Goal: Information Seeking & Learning: Learn about a topic

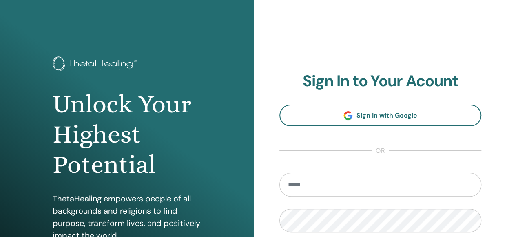
click at [305, 186] on input "email" at bounding box center [381, 185] width 202 height 24
type input "**********"
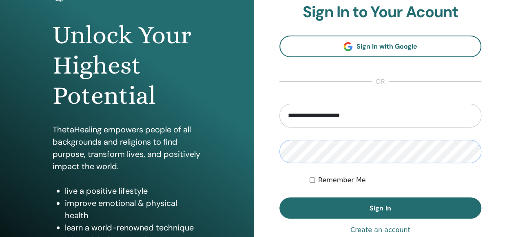
scroll to position [82, 0]
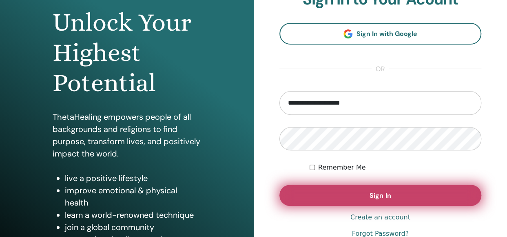
click at [386, 197] on span "Sign In" at bounding box center [380, 195] width 21 height 9
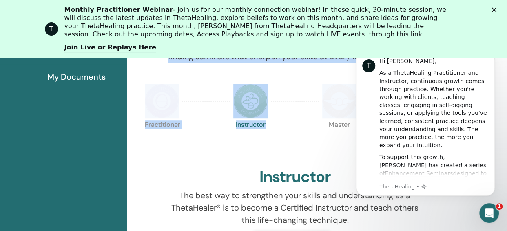
scroll to position [103, 0]
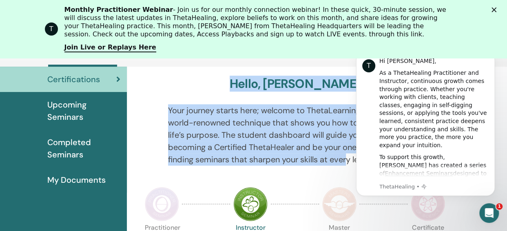
drag, startPoint x: 253, startPoint y: 162, endPoint x: 346, endPoint y: 164, distance: 93.5
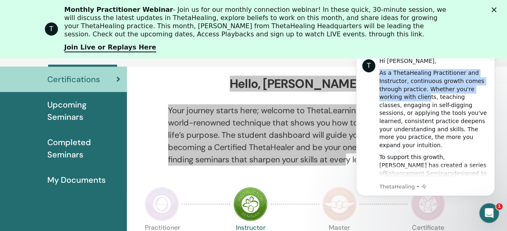
drag, startPoint x: 690, startPoint y: 206, endPoint x: 402, endPoint y: 98, distance: 307.7
click at [402, 98] on div "T Hi [PERSON_NAME], As a ThetaHealing Practitioner and Instructor, continuous g…" at bounding box center [425, 123] width 126 height 133
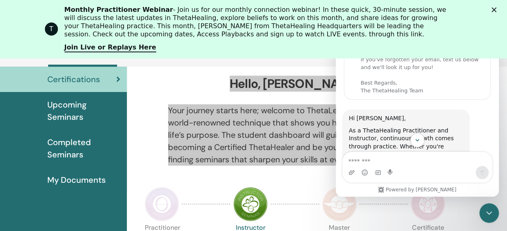
scroll to position [41, 0]
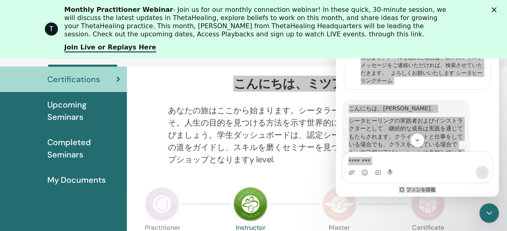
scroll to position [0, 0]
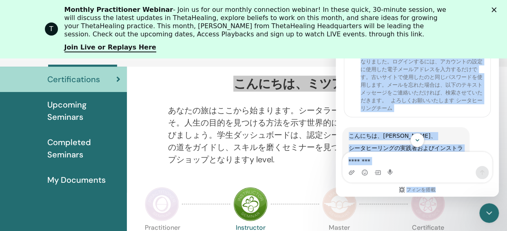
copy div "L IpsumDolorsi 7ametconse Adi elit s doe tempo incididunt! Utlaboreetdo mag ali…"
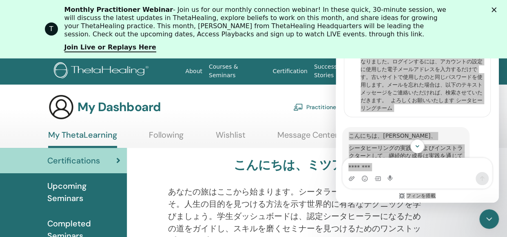
click at [315, 124] on section "My Dashboard Practitioner Dashboard My Account My ThetaLearning Following Wishl…" at bounding box center [253, 121] width 507 height 54
click at [497, 8] on icon "クローズ" at bounding box center [494, 9] width 5 height 5
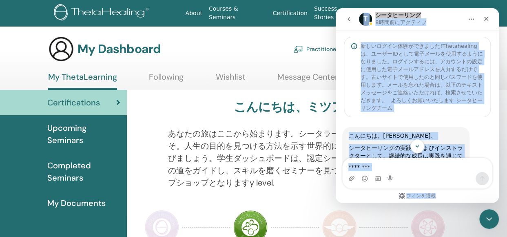
click at [473, 20] on icon "ホーム" at bounding box center [471, 19] width 7 height 7
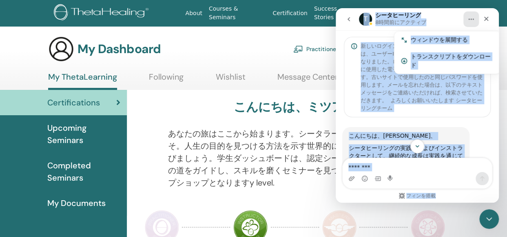
click at [351, 16] on icon "戻ってください" at bounding box center [349, 19] width 7 height 7
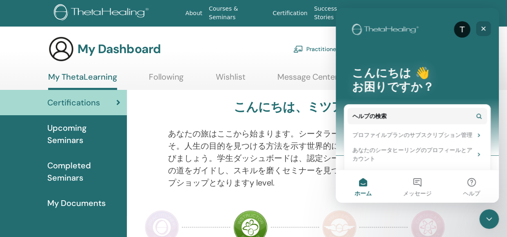
click at [482, 29] on icon "クローズ" at bounding box center [484, 29] width 4 height 4
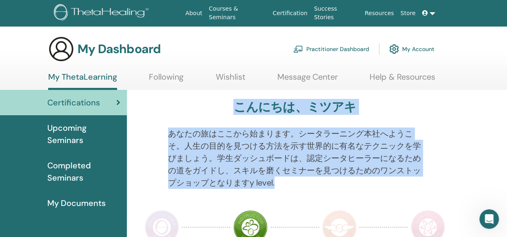
drag, startPoint x: 236, startPoint y: 107, endPoint x: 282, endPoint y: 184, distance: 90.0
copy div "こんにちは、ミツアキ あなたの旅はここから始まります。シータラーニング本社へようこそ。人生の目的を見つける方法を示す世界的に有名なテクニックを学びましょう。学…"
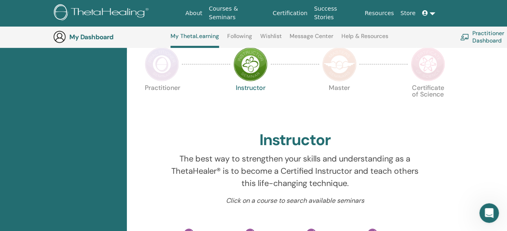
scroll to position [225, 0]
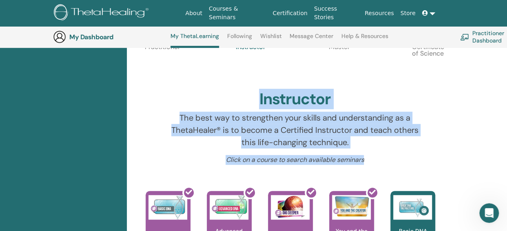
drag, startPoint x: 258, startPoint y: 96, endPoint x: 378, endPoint y: 162, distance: 137.2
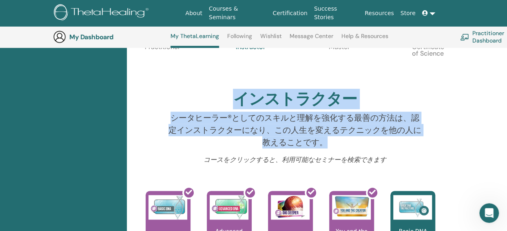
copy div "インストラクター The best way to strengthen your skills and understanding as a ThetaHea…"
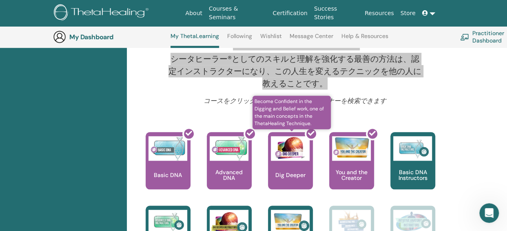
scroll to position [307, 0]
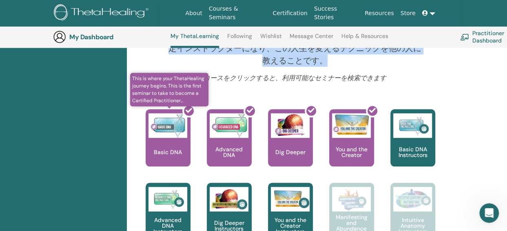
click at [162, 142] on div at bounding box center [173, 140] width 45 height 73
